Goal: Task Accomplishment & Management: Complete application form

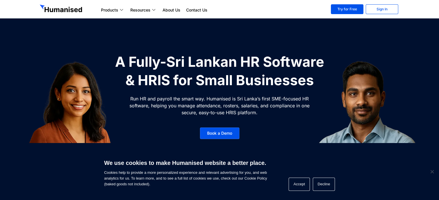
click at [173, 45] on section "A Fully-Sri Lankan HR Software & HRIS for Small Businesses Run HR and payroll t…" at bounding box center [219, 107] width 439 height 215
click at [377, 12] on link "Sign In" at bounding box center [381, 9] width 32 height 10
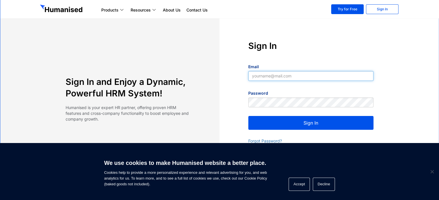
click at [285, 75] on input "Email" at bounding box center [310, 76] width 125 height 10
type input "[EMAIL_ADDRESS][DOMAIN_NAME]"
click at [312, 118] on button "Sign In" at bounding box center [310, 123] width 125 height 14
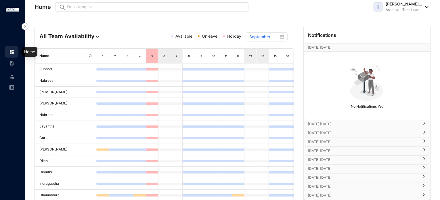
click at [13, 49] on div at bounding box center [11, 48] width 5 height 5
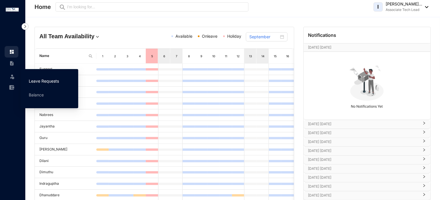
click at [46, 83] on link "Leave Requests" at bounding box center [44, 80] width 30 height 5
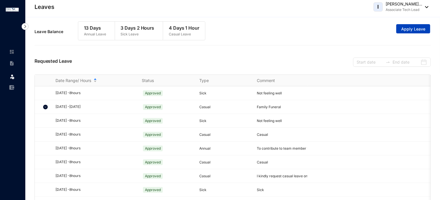
click at [408, 27] on span "Apply Leave" at bounding box center [413, 29] width 24 height 6
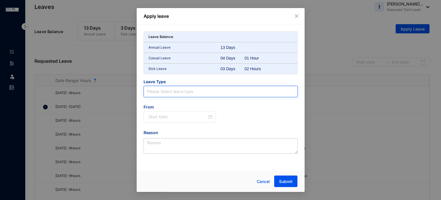
click at [198, 91] on input "search" at bounding box center [220, 91] width 147 height 11
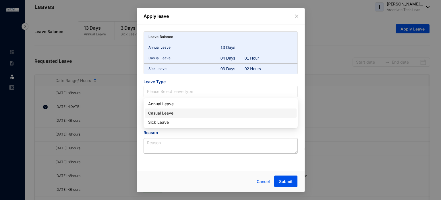
click at [169, 111] on div "Casual Leave" at bounding box center [220, 113] width 145 height 6
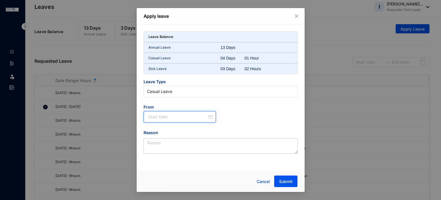
click at [171, 117] on input at bounding box center [178, 117] width 59 height 6
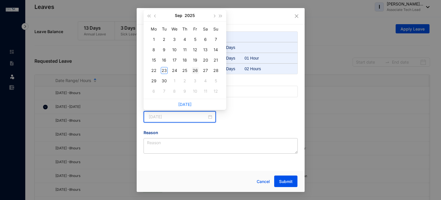
type input "2025-09-26"
click at [194, 70] on div "26" at bounding box center [195, 70] width 7 height 7
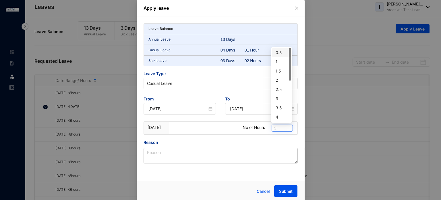
click at [274, 130] on span "9" at bounding box center [282, 128] width 17 height 6
type input "8"
click at [226, 132] on div at bounding box center [208, 128] width 64 height 13
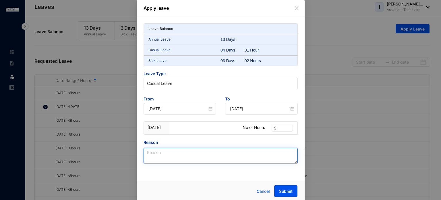
click at [199, 155] on textarea "Reason" at bounding box center [221, 156] width 154 height 16
type textarea "Personal Reason"
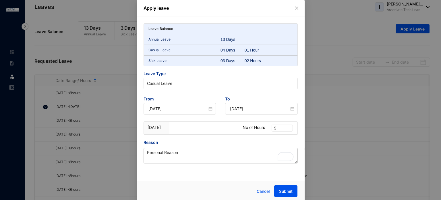
click at [162, 164] on div "Leave Balance Annual Leave 13 Days Casual Leave 04 Days 01 Hour Sick Leave 03 D…" at bounding box center [221, 96] width 168 height 161
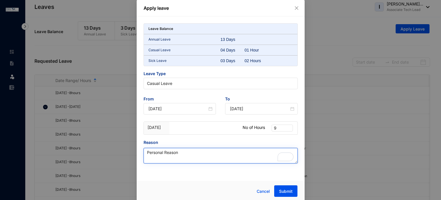
click at [159, 152] on textarea "Personal Reason" at bounding box center [221, 156] width 154 height 16
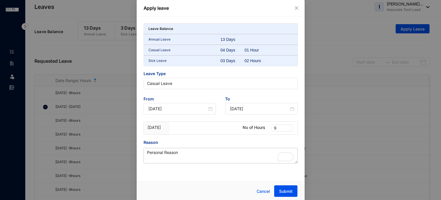
click at [230, 177] on div "Apply leave Leave Balance Annual Leave 13 Days Casual Leave 04 Days 01 Hour Sic…" at bounding box center [221, 100] width 168 height 201
drag, startPoint x: 192, startPoint y: 50, endPoint x: 226, endPoint y: 53, distance: 34.1
click at [226, 53] on div "Casual Leave 04 Days 01 Hour" at bounding box center [221, 50] width 154 height 11
click at [212, 51] on p "Casual Leave" at bounding box center [185, 50] width 72 height 6
click at [281, 191] on span "Submit" at bounding box center [286, 191] width 14 height 6
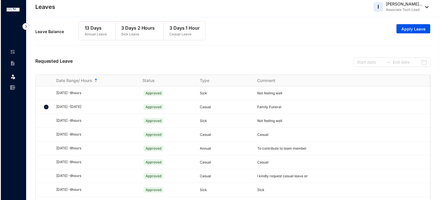
scroll to position [204, 0]
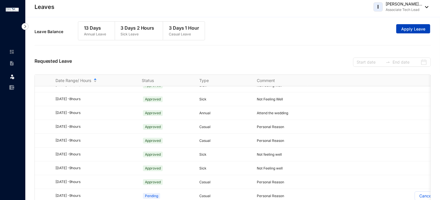
click at [418, 29] on span "Apply Leave" at bounding box center [413, 29] width 24 height 6
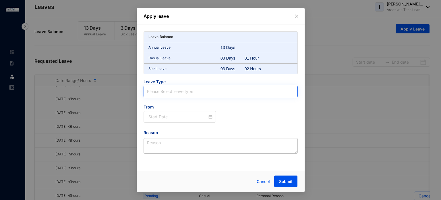
click at [185, 91] on input "search" at bounding box center [220, 91] width 147 height 11
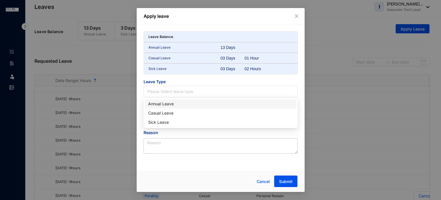
click at [161, 106] on div "Annual Leave" at bounding box center [220, 104] width 145 height 6
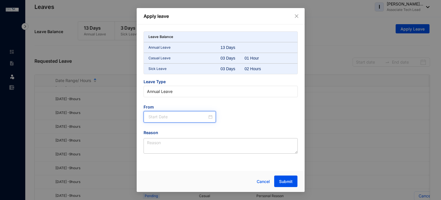
click at [172, 114] on input at bounding box center [178, 117] width 59 height 6
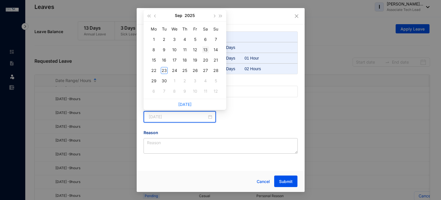
type input "2025-09-13"
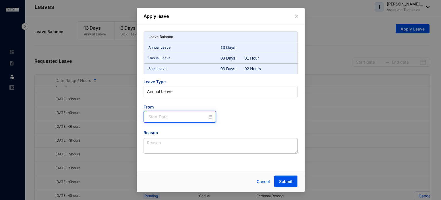
click at [212, 118] on div at bounding box center [181, 117] width 64 height 6
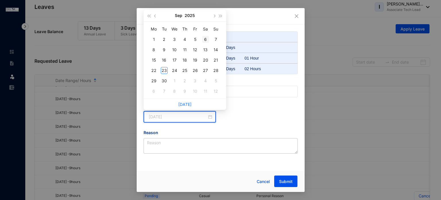
type input "2025-09-06"
click at [215, 15] on span "button" at bounding box center [214, 15] width 3 height 3
type input "2025-10-20"
click at [155, 71] on div "20" at bounding box center [154, 70] width 7 height 7
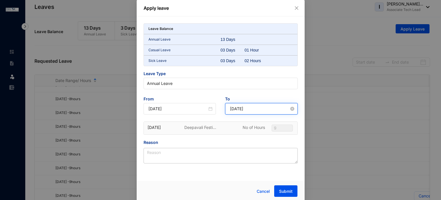
click at [262, 107] on input "2025-10-20" at bounding box center [259, 108] width 59 height 6
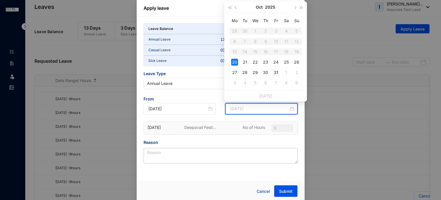
type input "2025-10-31"
click at [277, 72] on div "31" at bounding box center [276, 72] width 7 height 7
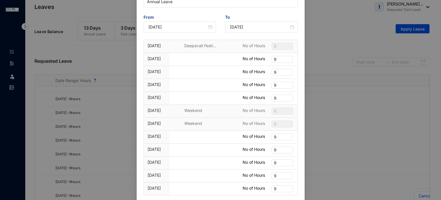
scroll to position [86, 0]
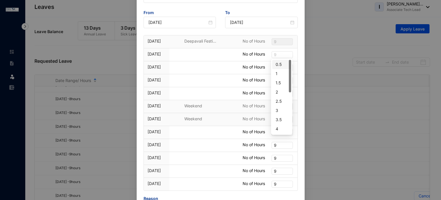
drag, startPoint x: 277, startPoint y: 53, endPoint x: 268, endPoint y: 53, distance: 9.5
click at [268, 53] on div "21 Oct No of Hours 9" at bounding box center [221, 54] width 154 height 13
click at [281, 56] on span "9" at bounding box center [282, 54] width 17 height 6
drag, startPoint x: 279, startPoint y: 56, endPoint x: 276, endPoint y: 56, distance: 3.5
click at [276, 56] on span "9" at bounding box center [282, 54] width 17 height 6
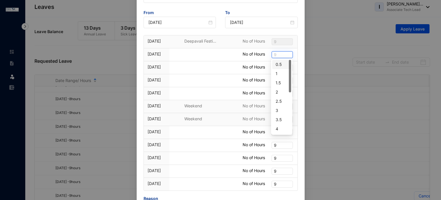
type input "8"
click at [276, 65] on div "8" at bounding box center [282, 64] width 12 height 6
click at [276, 69] on span "9" at bounding box center [282, 67] width 17 height 6
type input "8"
click at [277, 77] on div "8" at bounding box center [282, 77] width 12 height 6
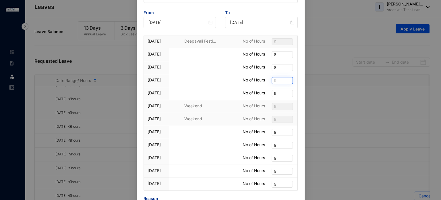
click at [275, 80] on span "9" at bounding box center [282, 80] width 17 height 6
type input "8"
click at [277, 89] on div "8" at bounding box center [282, 90] width 12 height 6
click at [276, 91] on span "9" at bounding box center [282, 93] width 17 height 6
type input "8"
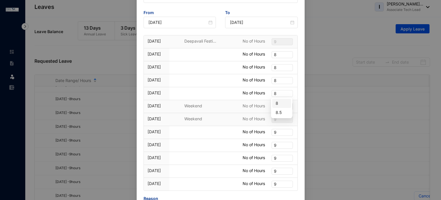
click at [277, 102] on div "8" at bounding box center [282, 103] width 12 height 6
click at [277, 133] on span "9" at bounding box center [282, 132] width 17 height 6
type input "8"
click at [277, 113] on div "8" at bounding box center [282, 112] width 12 height 6
click at [275, 143] on span "9" at bounding box center [282, 145] width 17 height 6
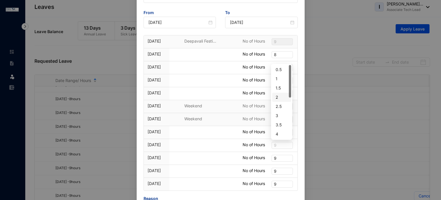
type input "8"
click at [279, 125] on div "8" at bounding box center [282, 125] width 12 height 6
click at [275, 157] on span "9" at bounding box center [282, 158] width 17 height 6
type input "8"
click at [280, 137] on div "8" at bounding box center [282, 137] width 12 height 6
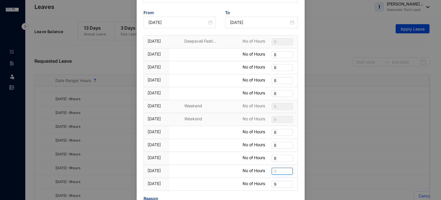
click at [276, 169] on span "9" at bounding box center [282, 171] width 17 height 6
type input "8"
click at [278, 152] on div "8" at bounding box center [282, 150] width 12 height 6
click at [278, 184] on span "9" at bounding box center [282, 184] width 17 height 6
type input "8"
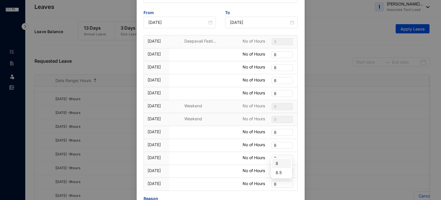
click at [278, 161] on div "8" at bounding box center [282, 163] width 12 height 6
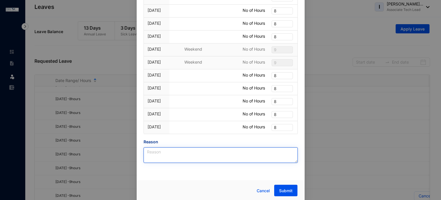
click at [169, 159] on textarea "Reason" at bounding box center [221, 155] width 154 height 16
click at [154, 151] on textarea "Anual Leave" at bounding box center [221, 155] width 154 height 16
click at [150, 150] on textarea "Anual Leave" at bounding box center [221, 155] width 154 height 16
type textarea "Annual Leave"
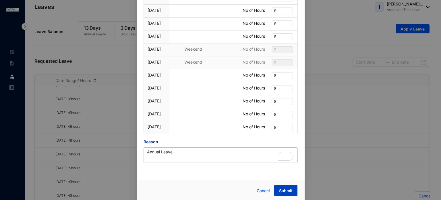
click at [289, 192] on span "Submit" at bounding box center [286, 191] width 14 height 6
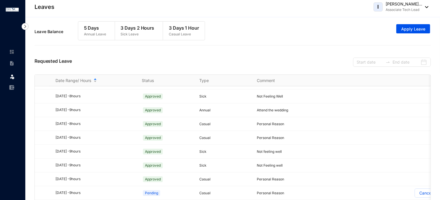
click at [308, 53] on div "Requested Leave" at bounding box center [232, 61] width 396 height 26
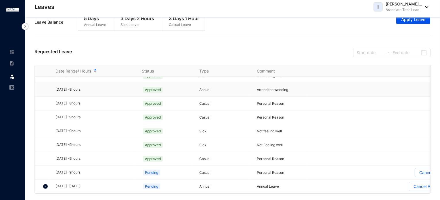
scroll to position [218, 0]
click at [66, 183] on div "2025/10/21 - 2025/10/31" at bounding box center [94, 185] width 79 height 5
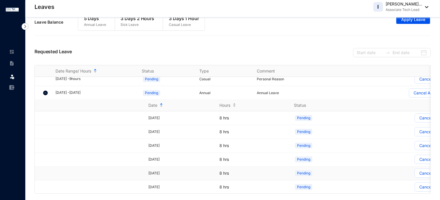
scroll to position [266, 0]
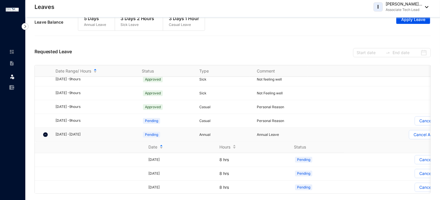
click at [45, 133] on img at bounding box center [45, 134] width 5 height 5
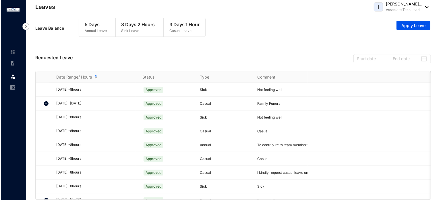
scroll to position [0, 0]
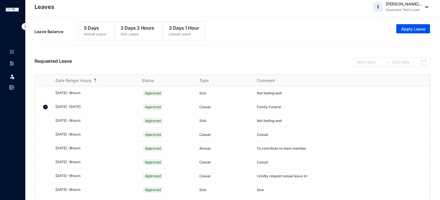
click at [424, 8] on img at bounding box center [425, 7] width 6 height 2
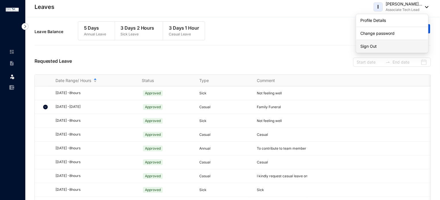
click at [394, 45] on link "Sign Out" at bounding box center [391, 46] width 63 height 6
